Goal: Complete application form: Complete application form

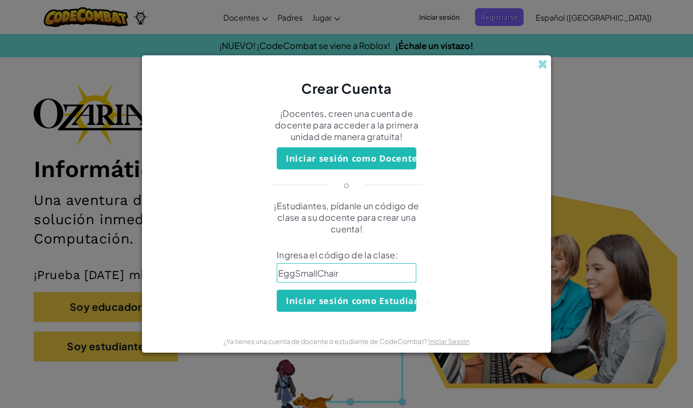
type input "EggSmallChair"
click at [387, 305] on button "Iniciar sesión como Estudiante" at bounding box center [347, 301] width 140 height 22
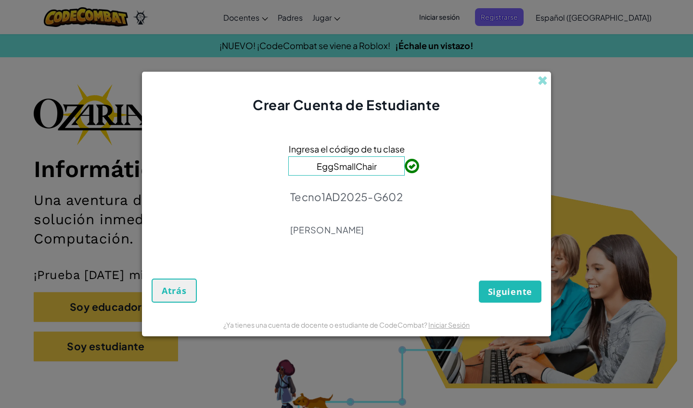
click at [518, 295] on span "Siguiente" at bounding box center [510, 292] width 44 height 12
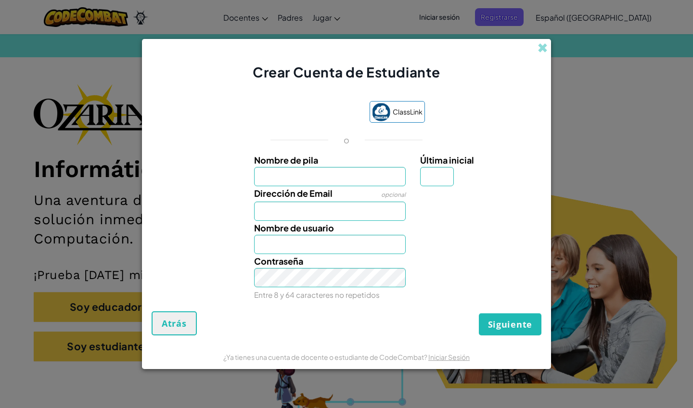
click at [352, 180] on input "Nombre de pila" at bounding box center [330, 176] width 152 height 19
type input "[PERSON_NAME]"
click at [357, 215] on input "Dirección de Email" at bounding box center [330, 211] width 152 height 19
drag, startPoint x: 382, startPoint y: 180, endPoint x: 262, endPoint y: 171, distance: 120.2
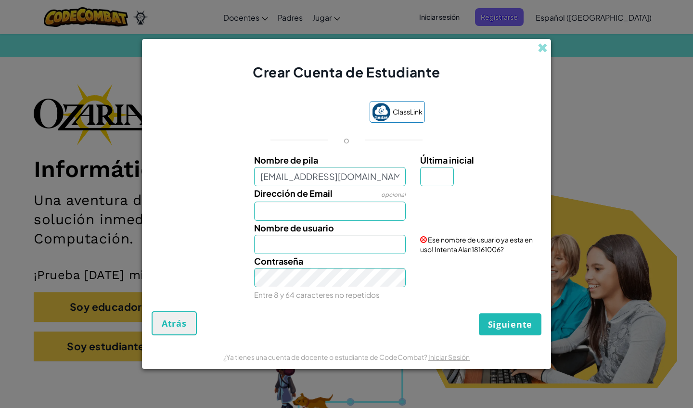
click at [262, 171] on input "[EMAIL_ADDRESS][DOMAIN_NAME]" at bounding box center [330, 176] width 152 height 19
type input "[EMAIL_ADDRESS][DOMAIN_NAME]"
click at [285, 213] on input "Dirección de Email" at bounding box center [330, 211] width 152 height 19
paste input "[EMAIL_ADDRESS][DOMAIN_NAME]"
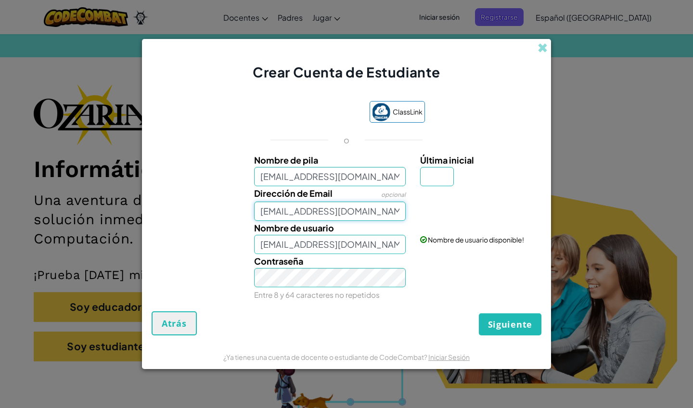
type input "[EMAIL_ADDRESS][DOMAIN_NAME]"
drag, startPoint x: 385, startPoint y: 177, endPoint x: 255, endPoint y: 166, distance: 130.4
click at [255, 166] on div "Nombre de pila [EMAIL_ADDRESS][DOMAIN_NAME]" at bounding box center [330, 169] width 152 height 33
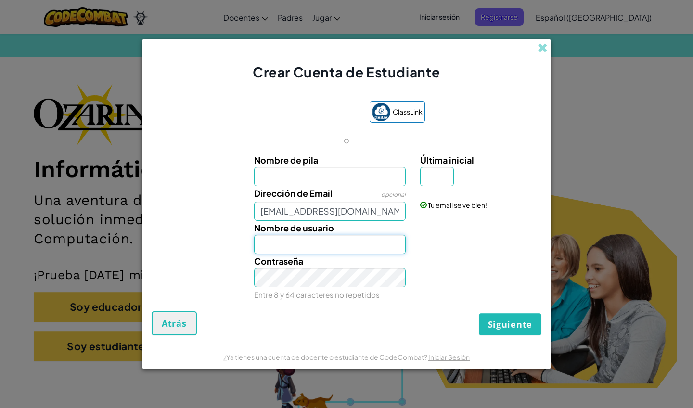
drag, startPoint x: 380, startPoint y: 252, endPoint x: 194, endPoint y: 245, distance: 186.9
click at [194, 245] on div "Nombre de usuario" at bounding box center [347, 237] width 400 height 33
type input "AlanG"
click at [349, 179] on input "Nombre de pila" at bounding box center [330, 176] width 152 height 19
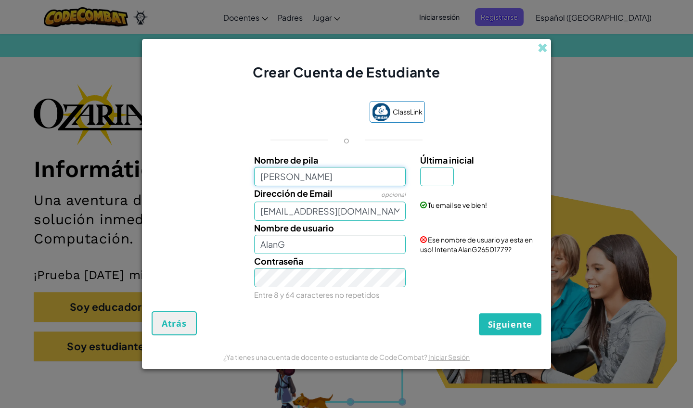
type input "[PERSON_NAME]"
click at [350, 201] on div "Dirección de Email opcional [EMAIL_ADDRESS][DOMAIN_NAME]" at bounding box center [330, 203] width 167 height 35
click at [441, 175] on input "Última inicial" at bounding box center [437, 176] width 34 height 19
type input "R"
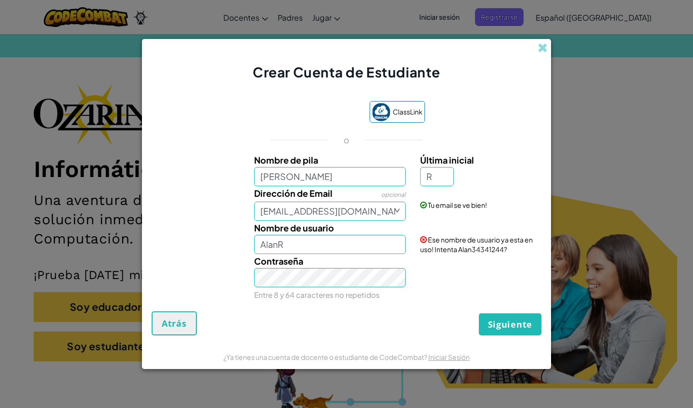
click at [454, 294] on div "Contraseña Entre 8 y 64 caracteres no repetidos" at bounding box center [347, 278] width 400 height 48
type input "AlanRom"
click at [491, 331] on button "Siguiente" at bounding box center [510, 324] width 63 height 22
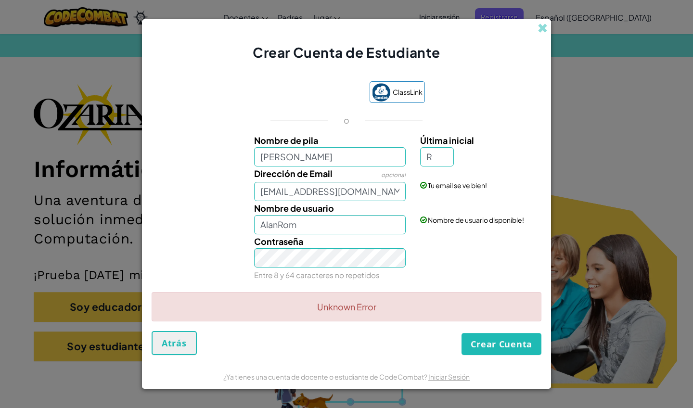
click at [486, 344] on button "Crear Cuenta" at bounding box center [502, 344] width 80 height 22
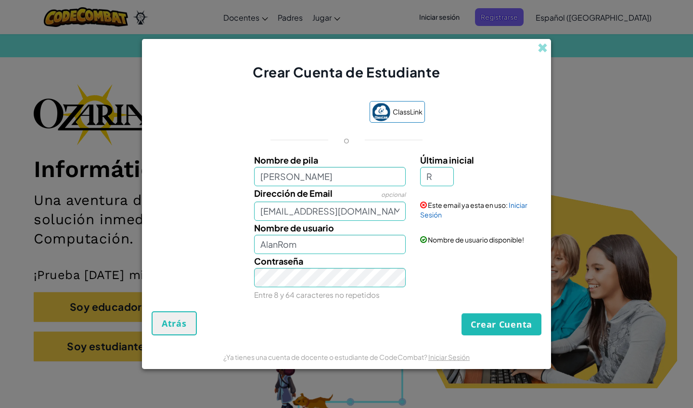
click at [472, 324] on button "Crear Cuenta" at bounding box center [502, 324] width 80 height 22
click at [270, 215] on input "[EMAIL_ADDRESS][DOMAIN_NAME]" at bounding box center [330, 211] width 152 height 19
click at [477, 329] on button "Crear Cuenta" at bounding box center [502, 324] width 80 height 22
click at [378, 213] on input "[EMAIL_ADDRESS][DOMAIN_NAME]" at bounding box center [330, 211] width 152 height 19
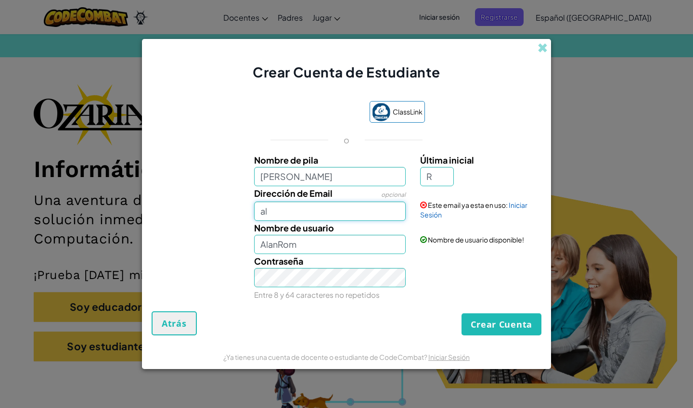
type input "a"
type input "[EMAIL_ADDRESS][DOMAIN_NAME]"
click at [357, 242] on input "AlanRom" at bounding box center [330, 244] width 152 height 19
click at [177, 323] on span "Atrás" at bounding box center [174, 324] width 25 height 12
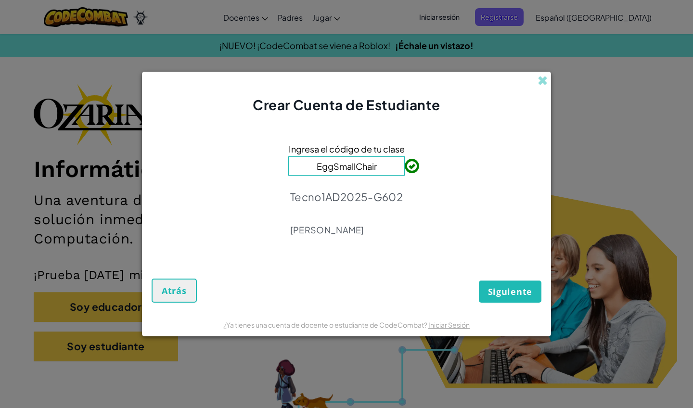
click at [511, 296] on span "Siguiente" at bounding box center [510, 292] width 44 height 12
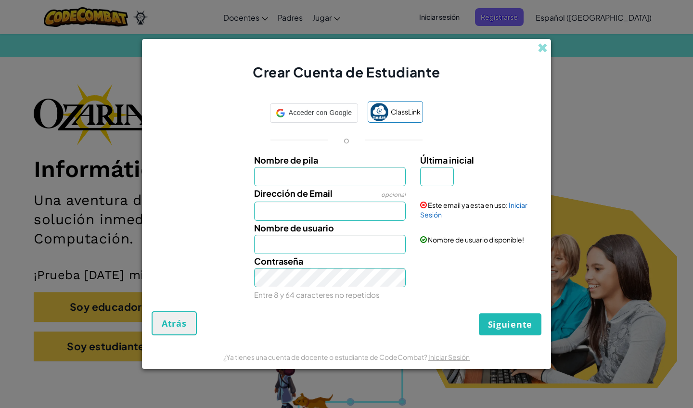
click at [424, 205] on span at bounding box center [423, 205] width 7 height 7
click at [183, 331] on button "Atrás" at bounding box center [174, 323] width 45 height 24
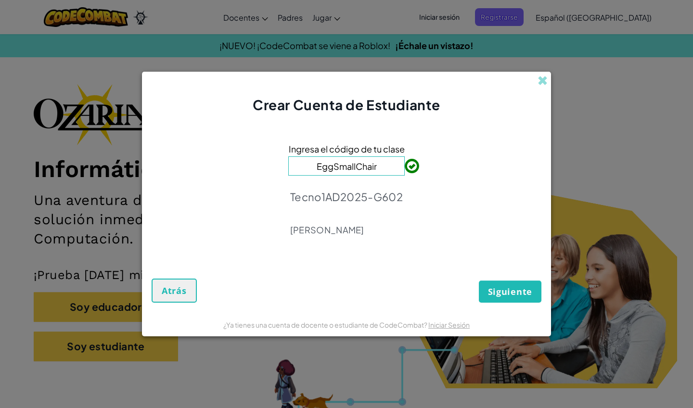
click at [175, 288] on span "Atrás" at bounding box center [174, 291] width 25 height 12
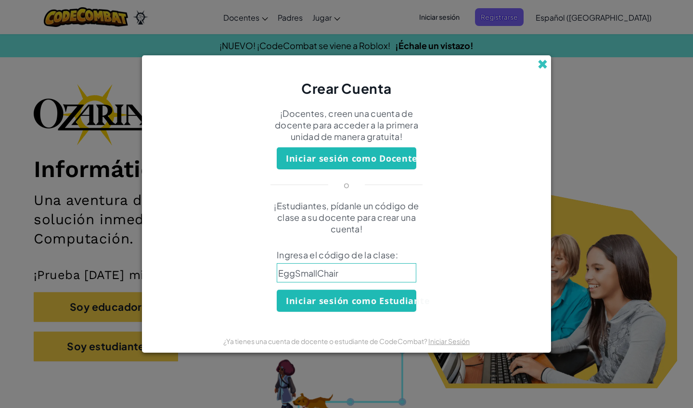
click at [540, 65] on span at bounding box center [543, 64] width 10 height 10
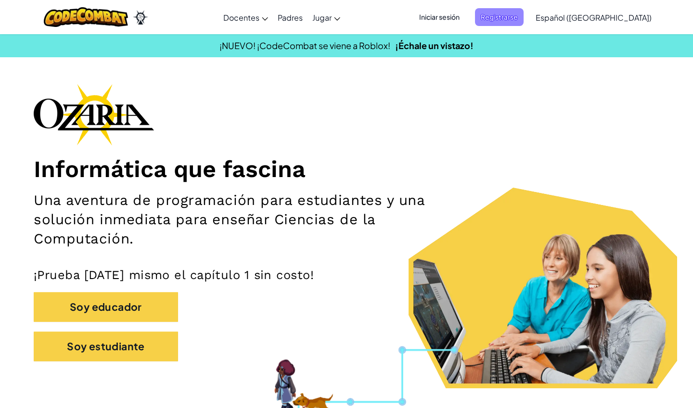
click at [524, 16] on span "Registrarse" at bounding box center [499, 17] width 49 height 18
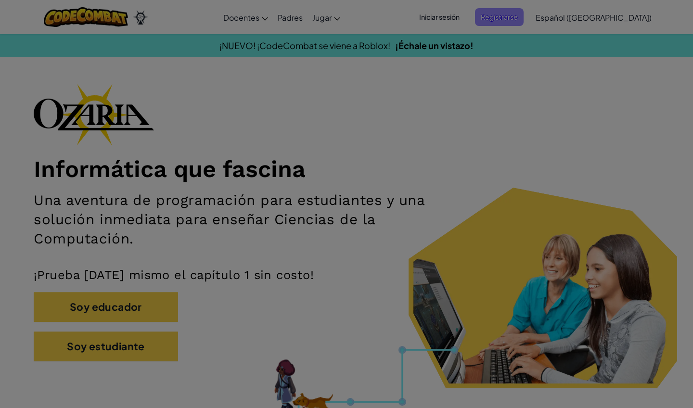
click at [536, 16] on div "Crear Cuenta" at bounding box center [346, 2] width 409 height 43
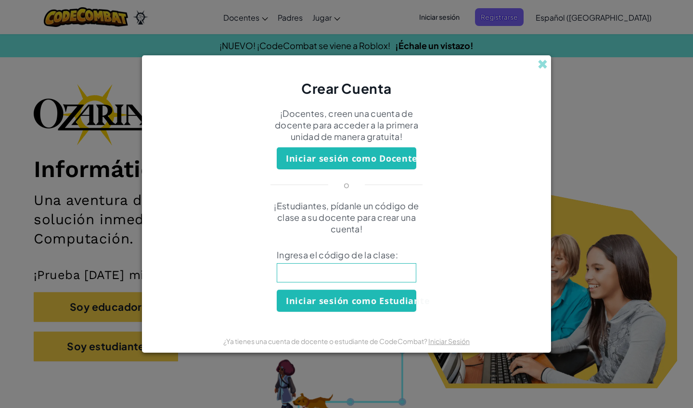
drag, startPoint x: 340, startPoint y: 277, endPoint x: 339, endPoint y: 267, distance: 10.1
click at [339, 267] on input at bounding box center [347, 272] width 140 height 19
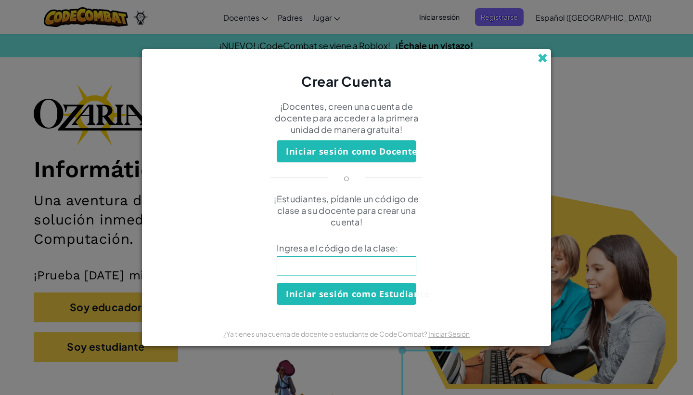
click at [543, 63] on span at bounding box center [543, 58] width 10 height 10
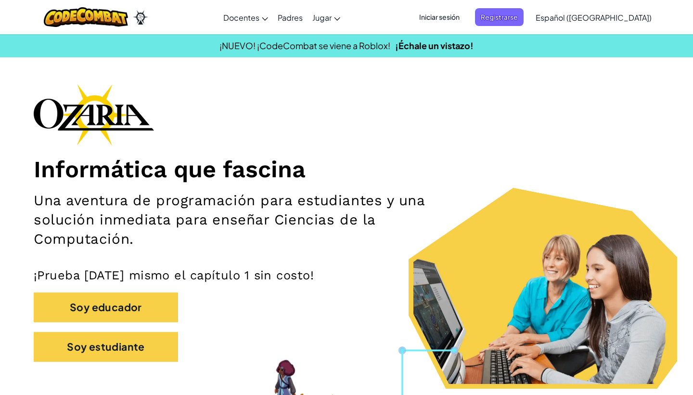
click at [465, 13] on span "Iniciar sesión" at bounding box center [439, 17] width 52 height 18
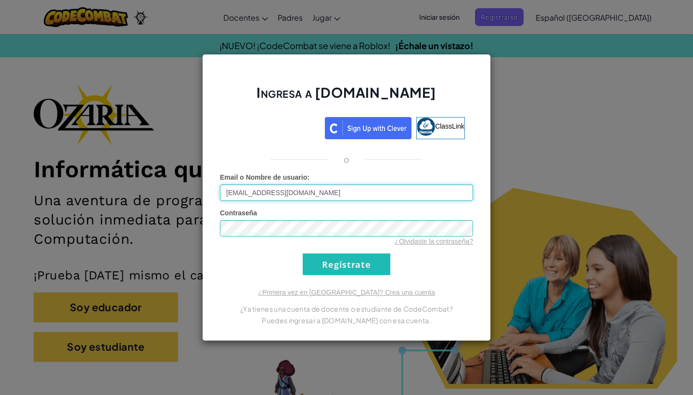
type input "[EMAIL_ADDRESS][DOMAIN_NAME]"
click at [338, 261] on input "Regístrate" at bounding box center [347, 264] width 88 height 22
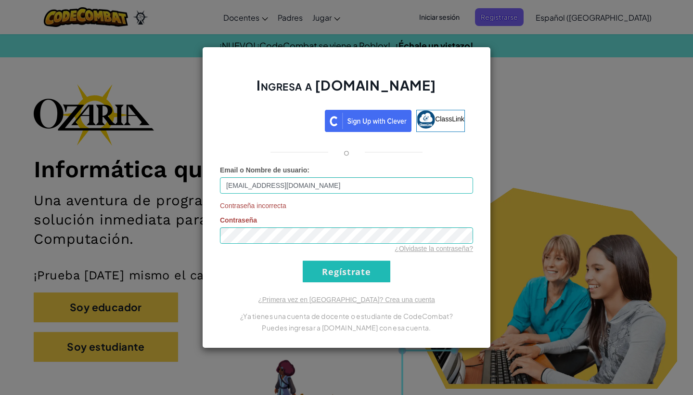
click at [331, 274] on input "Regístrate" at bounding box center [347, 271] width 88 height 22
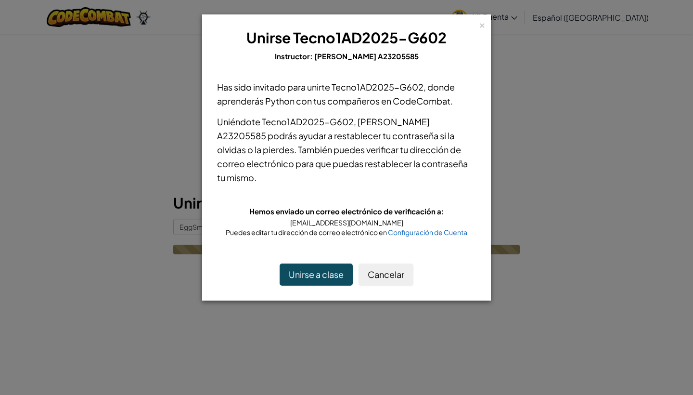
click at [311, 263] on button "Unirse a clase" at bounding box center [316, 274] width 73 height 22
